Goal: Find specific page/section: Find specific page/section

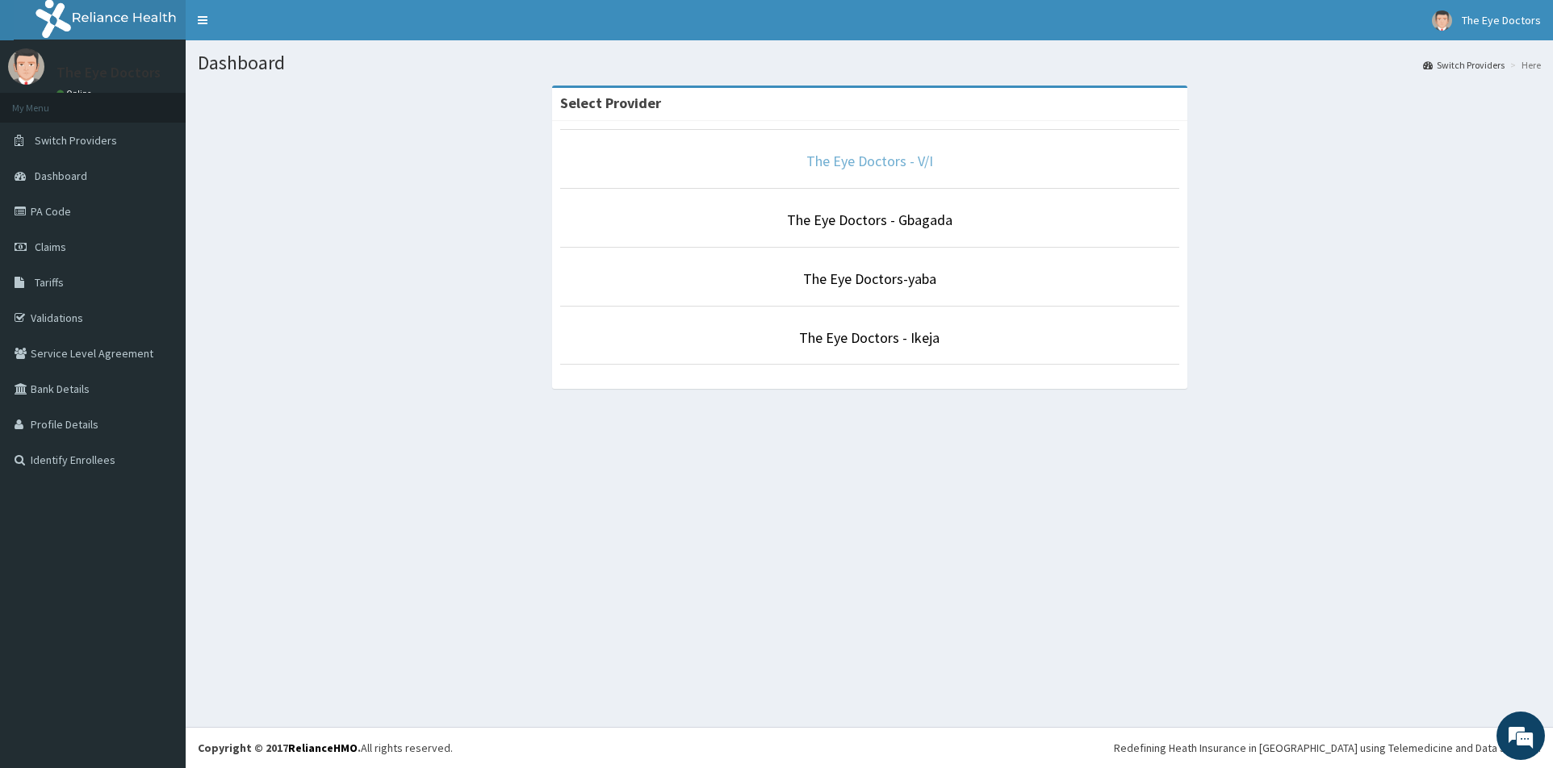
click at [857, 169] on link "The Eye Doctors - V/I" at bounding box center [869, 161] width 127 height 19
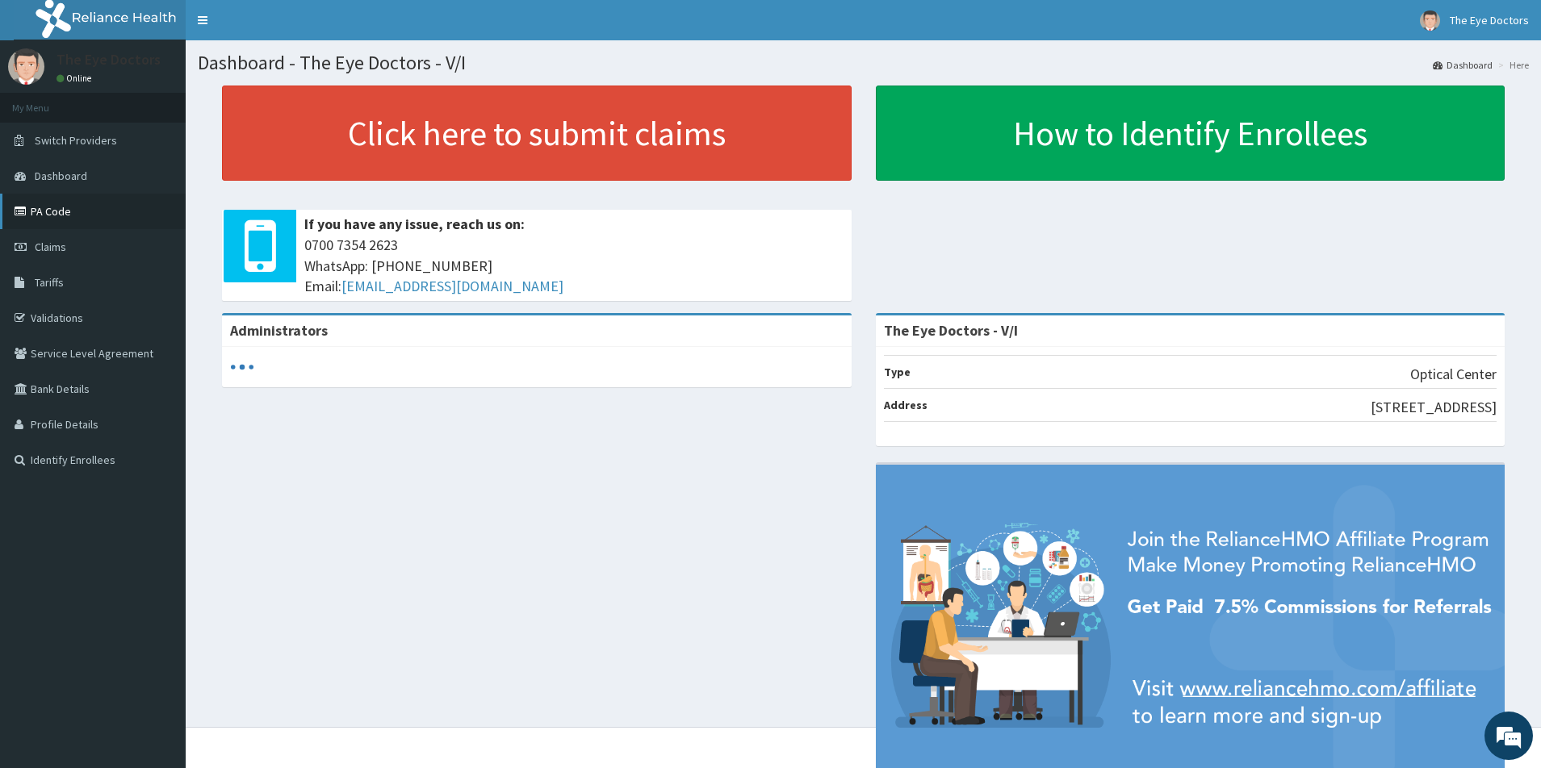
click at [105, 203] on link "PA Code" at bounding box center [93, 212] width 186 height 36
